Goal: Answer question/provide support: Share knowledge or assist other users

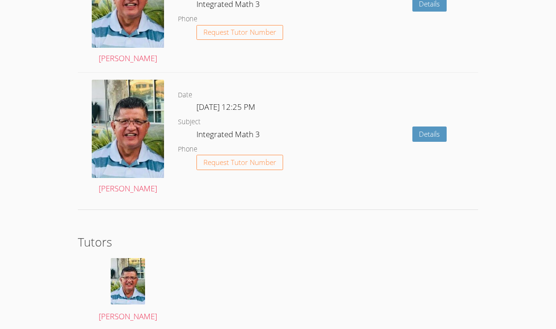
scroll to position [1294, 0]
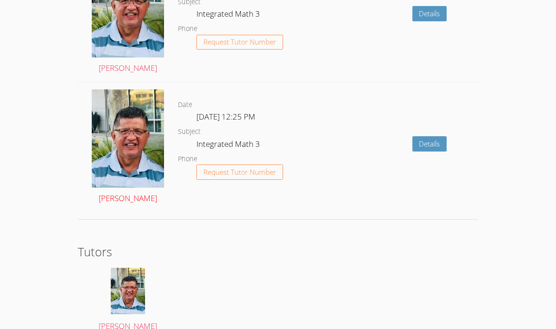
click at [140, 195] on link "[PERSON_NAME]" at bounding box center [128, 147] width 72 height 116
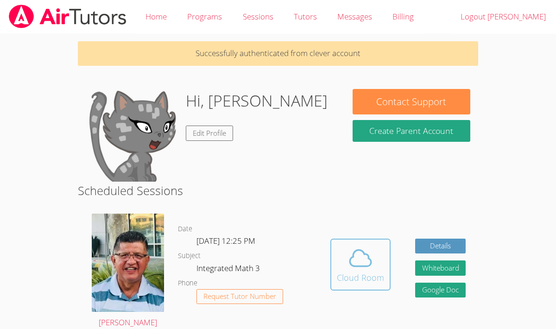
click at [372, 265] on icon at bounding box center [361, 258] width 26 height 26
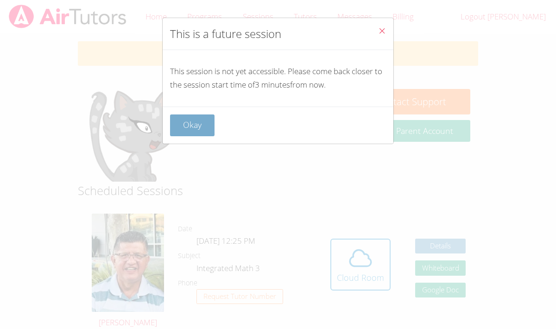
click at [206, 133] on button "Okay" at bounding box center [192, 125] width 44 height 22
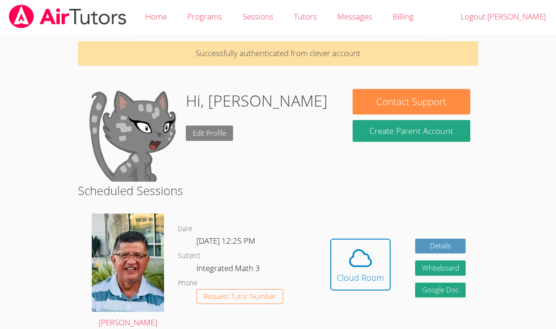
click at [210, 129] on link "Edit Profile" at bounding box center [209, 133] width 47 height 15
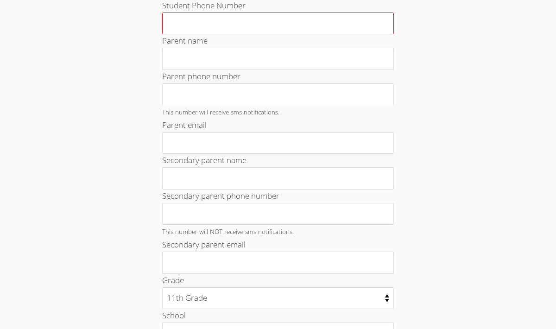
scroll to position [453, 0]
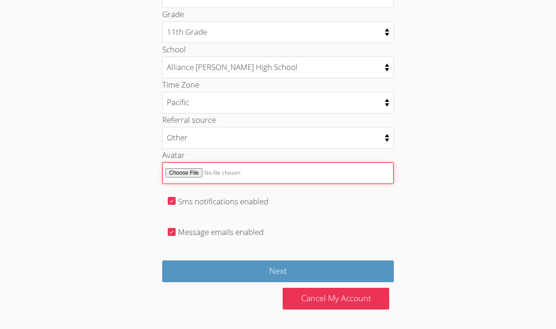
click at [194, 176] on input "Avatar" at bounding box center [278, 173] width 232 height 22
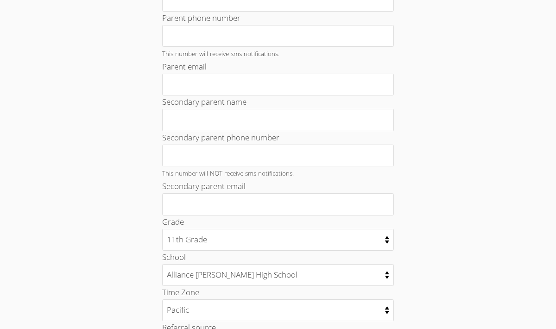
scroll to position [0, 0]
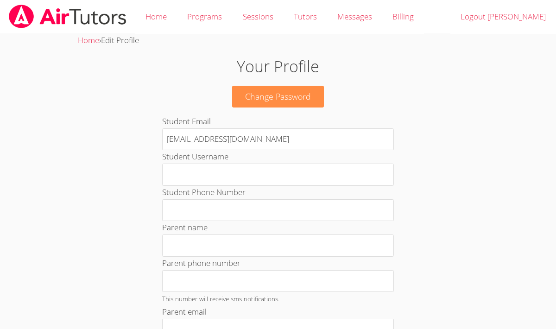
click at [79, 17] on img at bounding box center [68, 17] width 120 height 24
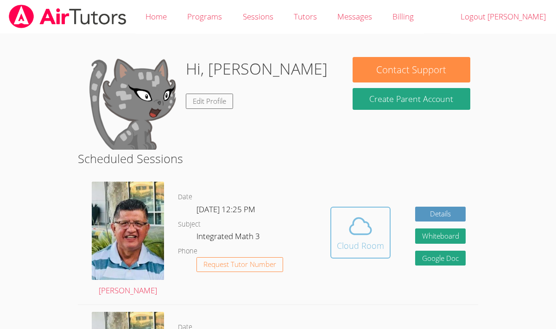
click at [357, 234] on icon at bounding box center [360, 226] width 21 height 16
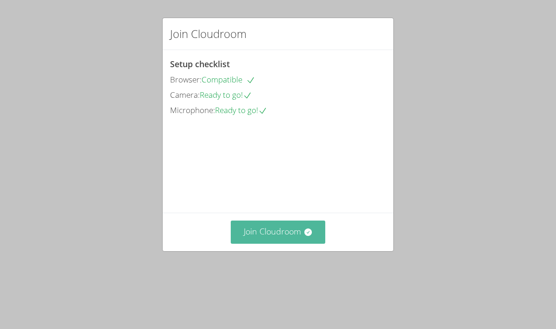
click at [266, 243] on button "Join Cloudroom" at bounding box center [278, 232] width 95 height 23
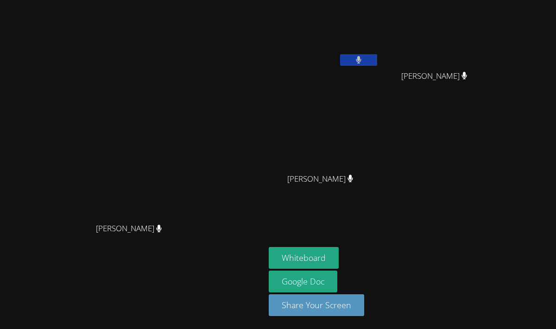
click at [377, 55] on button at bounding box center [358, 60] width 37 height 12
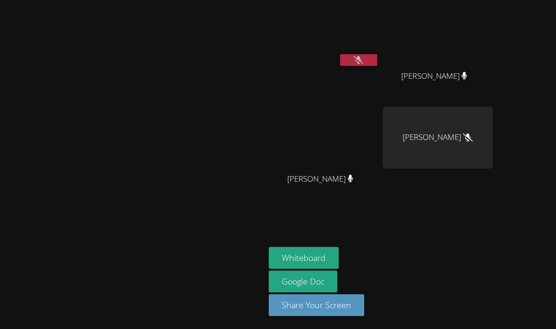
click at [202, 115] on video at bounding box center [132, 146] width 139 height 145
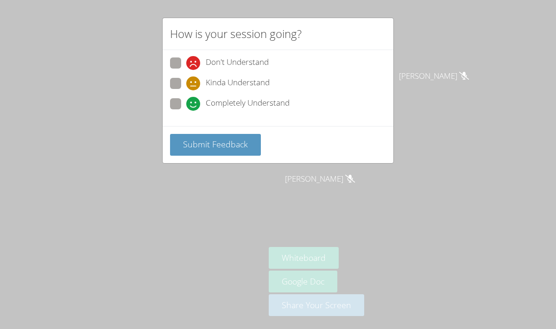
click at [212, 99] on span "Completely Understand" at bounding box center [248, 104] width 84 height 14
click at [194, 99] on input "Completely Understand" at bounding box center [190, 102] width 8 height 8
radio input "true"
click at [216, 136] on button "Submit Feedback" at bounding box center [215, 145] width 91 height 22
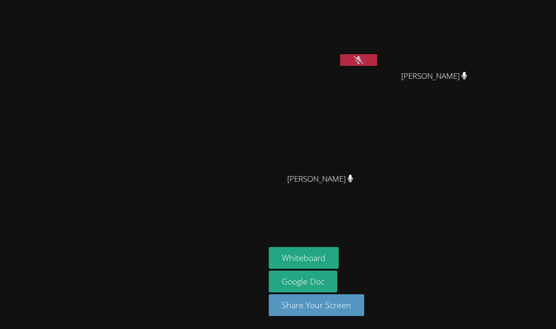
click at [363, 63] on icon at bounding box center [359, 60] width 10 height 8
click at [377, 58] on button at bounding box center [358, 60] width 37 height 12
